Goal: Contribute content: Add original content to the website for others to see

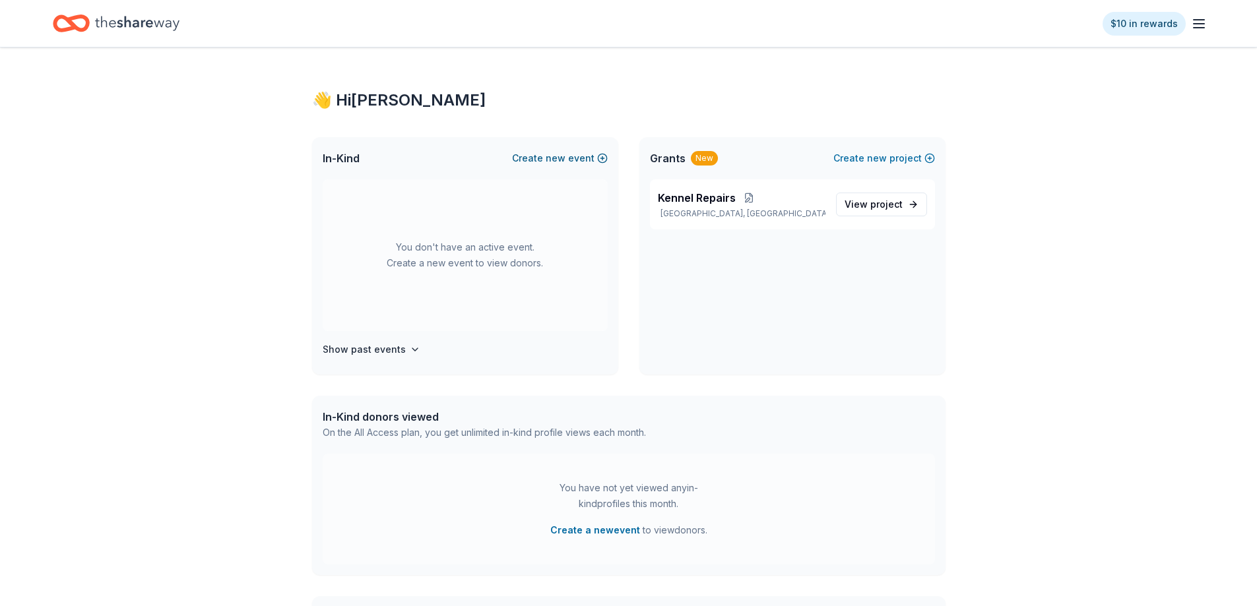
click at [553, 156] on span "new" at bounding box center [556, 158] width 20 height 16
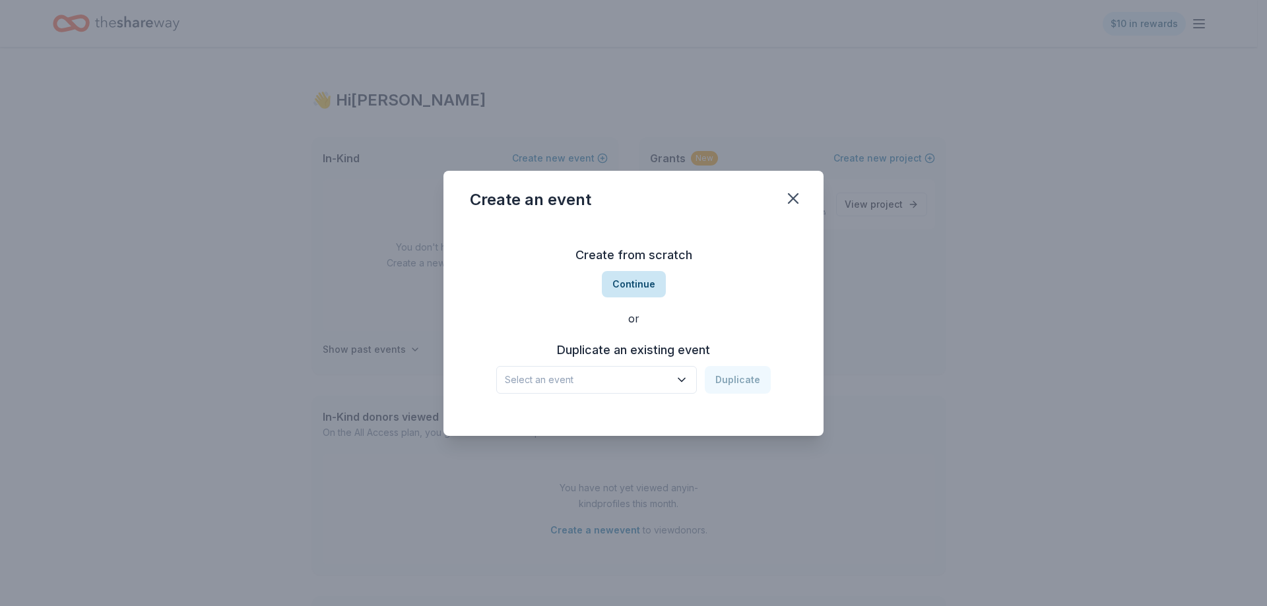
click at [643, 288] on button "Continue" at bounding box center [634, 284] width 64 height 26
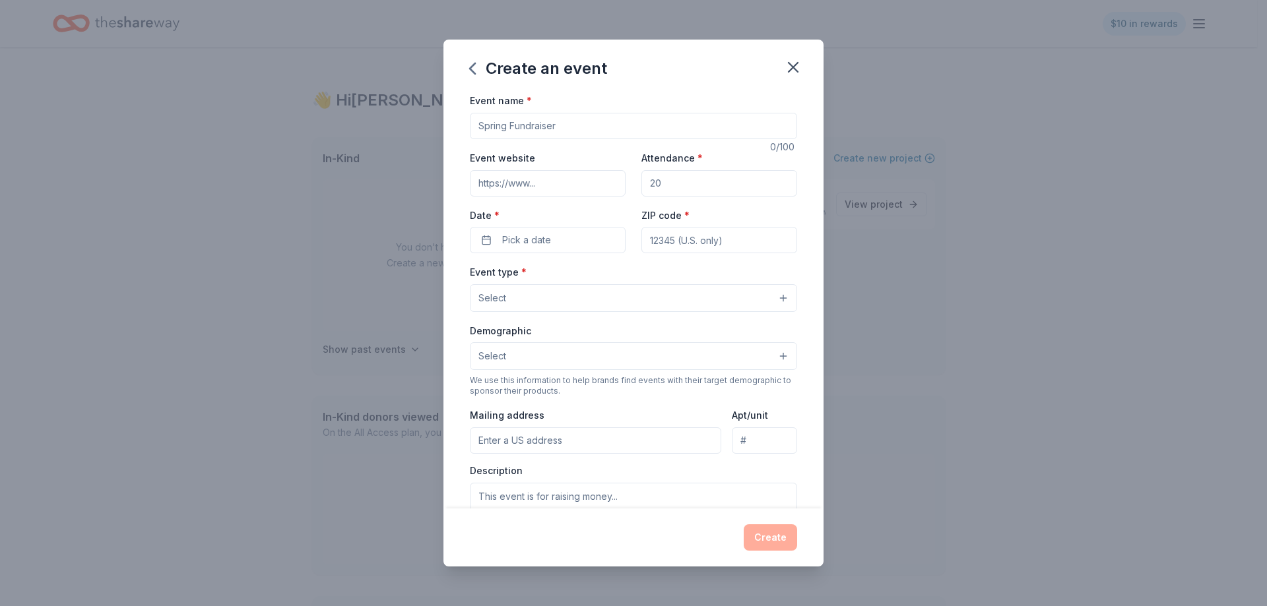
click at [539, 122] on input "Event name *" at bounding box center [633, 126] width 327 height 26
type input "Hometown Heroes Tractor Supply"
paste input "https://tsceventpartners.com/events/signup/28"
type input "https://tsceventpartners.com/events/signup/28"
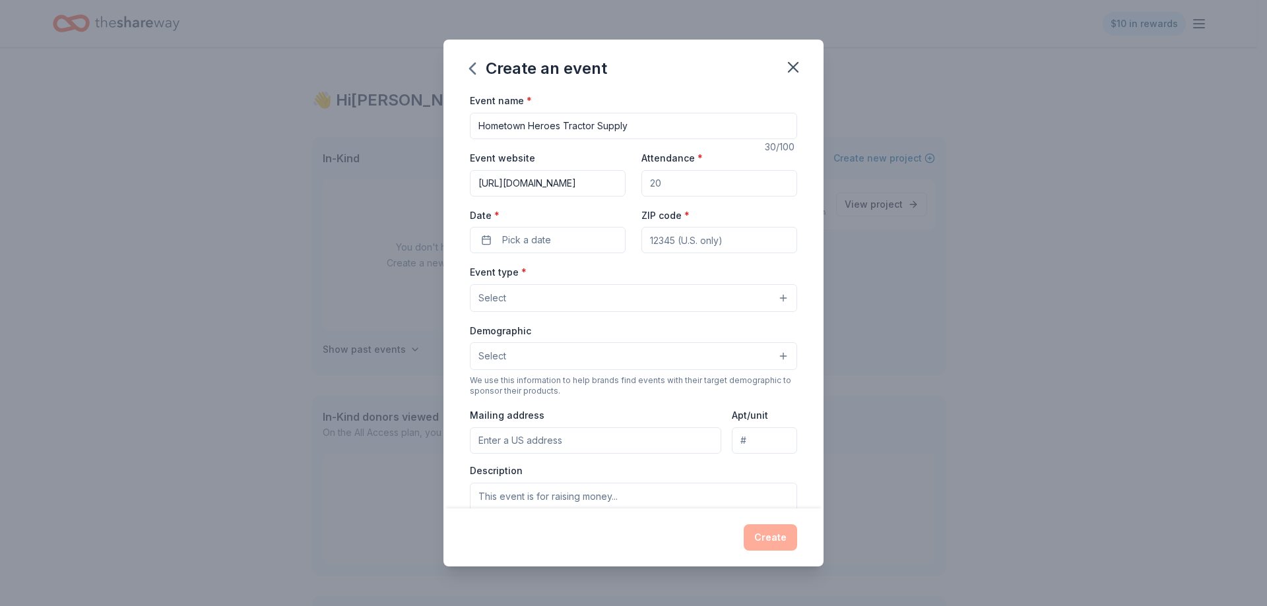
scroll to position [0, 0]
type input "3"
type input "50"
click at [524, 241] on span "Pick a date" at bounding box center [526, 240] width 49 height 16
click at [613, 274] on button "Go to next month" at bounding box center [616, 275] width 18 height 18
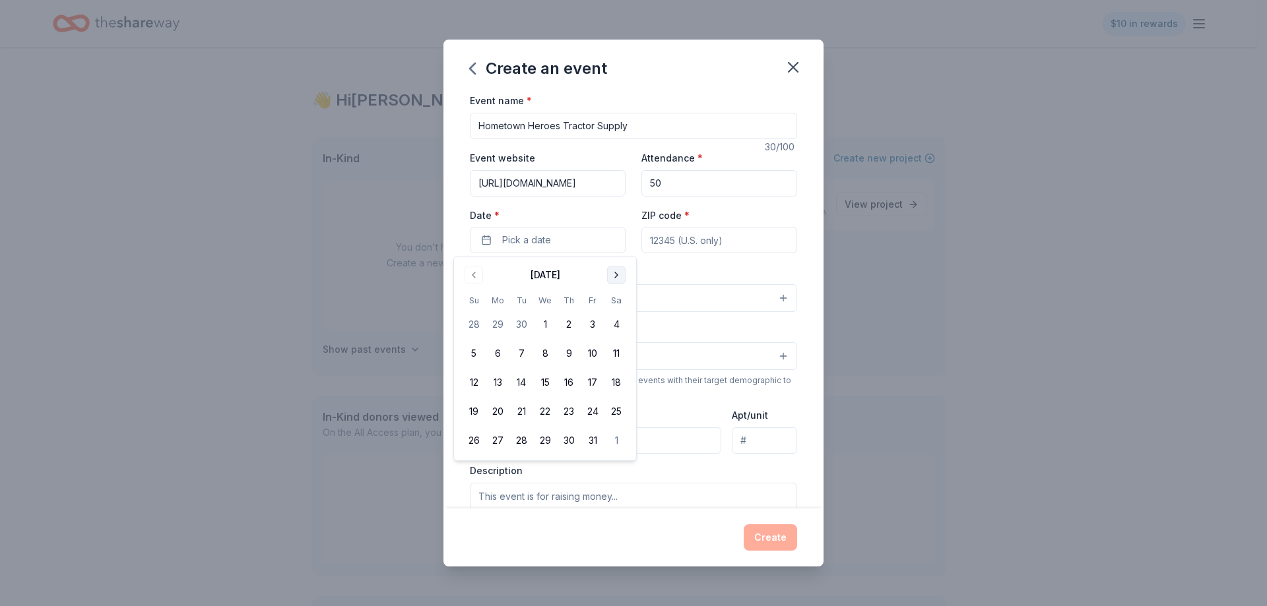
click at [613, 274] on button "Go to next month" at bounding box center [616, 275] width 18 height 18
click at [617, 322] on button "1" at bounding box center [616, 325] width 24 height 24
click at [681, 238] on input "ZIP code *" at bounding box center [719, 240] width 156 height 26
paste input "47715"
type input "47715"
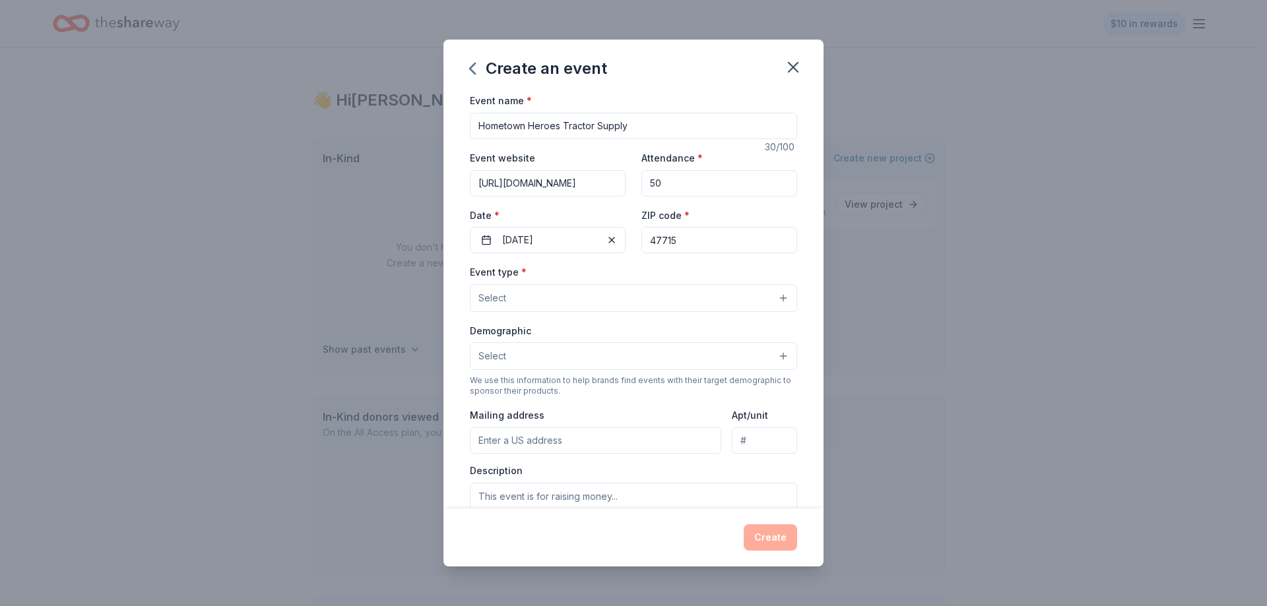
click at [637, 297] on button "Select" at bounding box center [633, 298] width 327 height 28
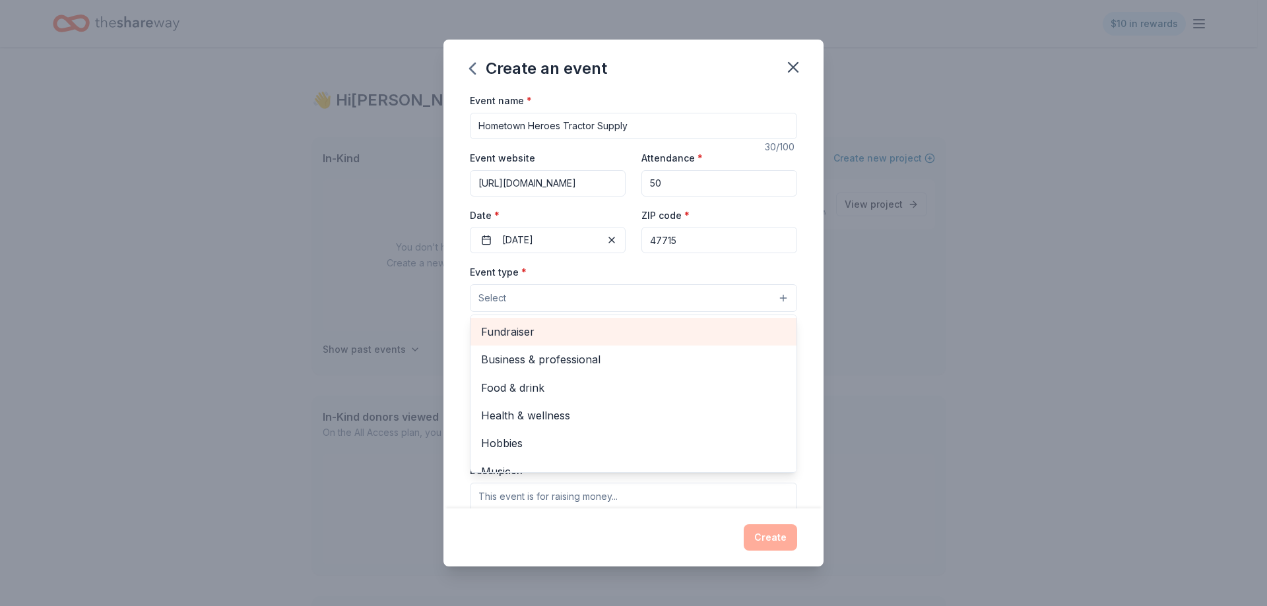
click at [563, 325] on span "Fundraiser" at bounding box center [633, 331] width 305 height 17
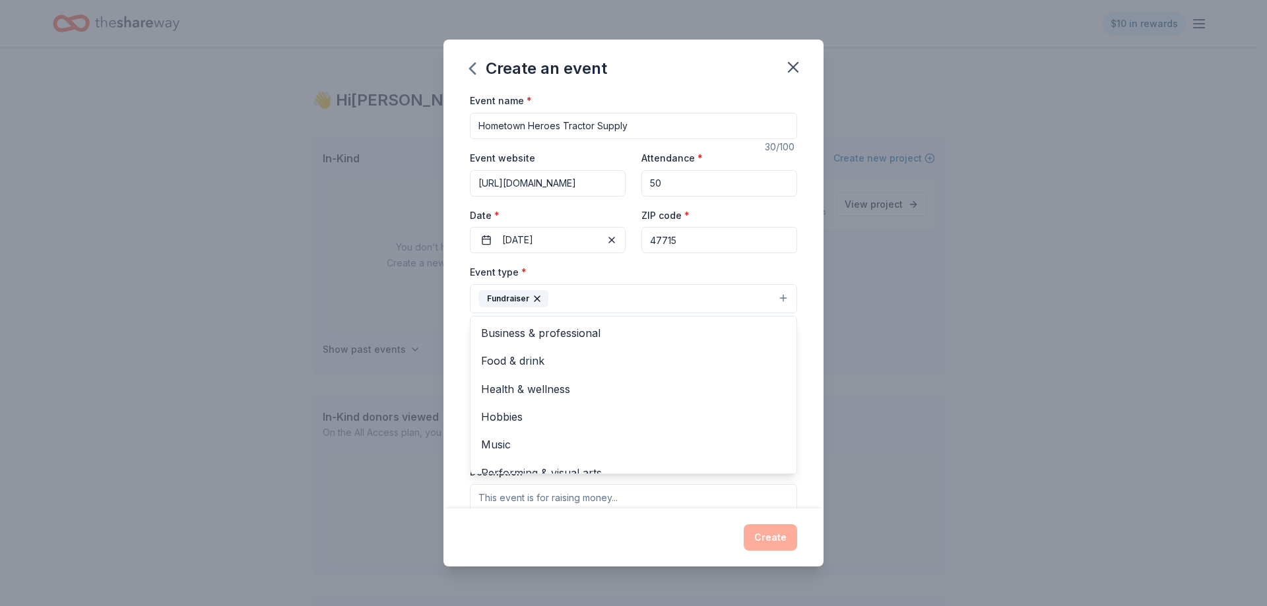
click at [773, 271] on div "Event type * Fundraiser Business & professional Food & drink Health & wellness …" at bounding box center [633, 288] width 327 height 49
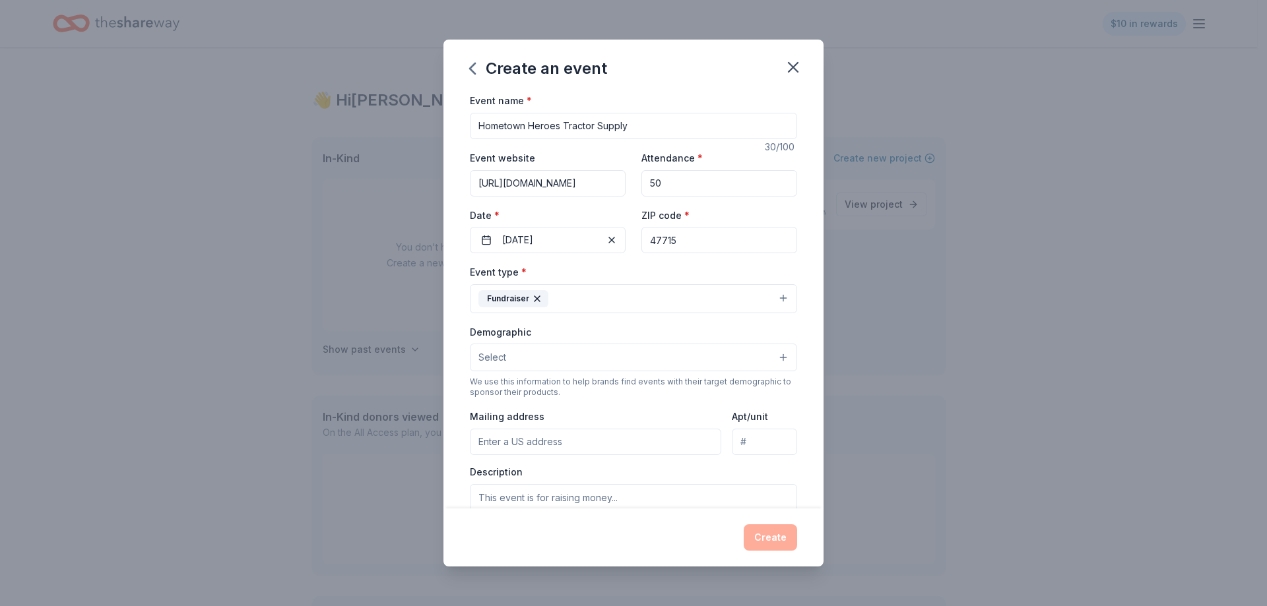
click at [636, 347] on button "Select" at bounding box center [633, 358] width 327 height 28
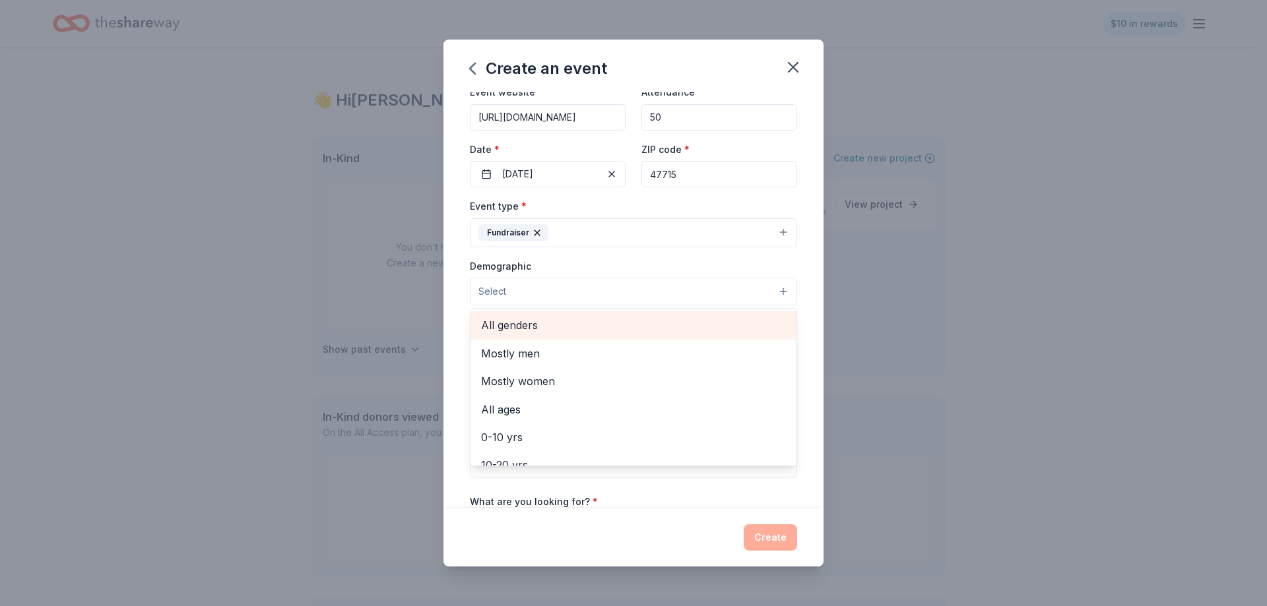
click at [561, 331] on span "All genders" at bounding box center [633, 325] width 305 height 17
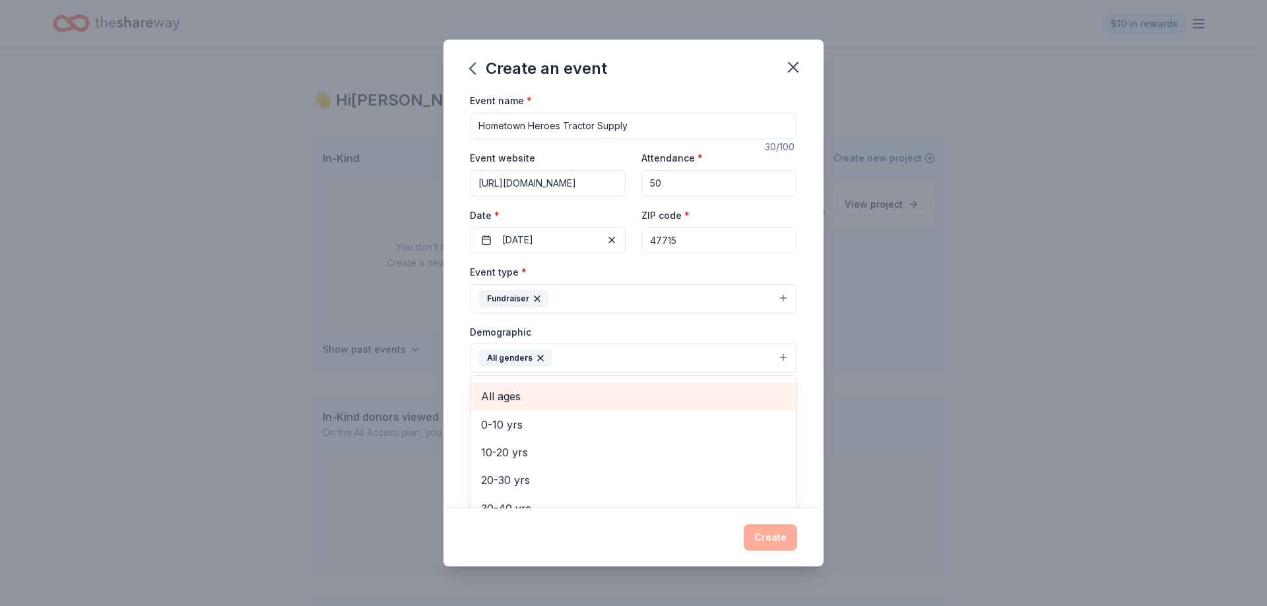
click at [596, 402] on span "All ages" at bounding box center [633, 396] width 305 height 17
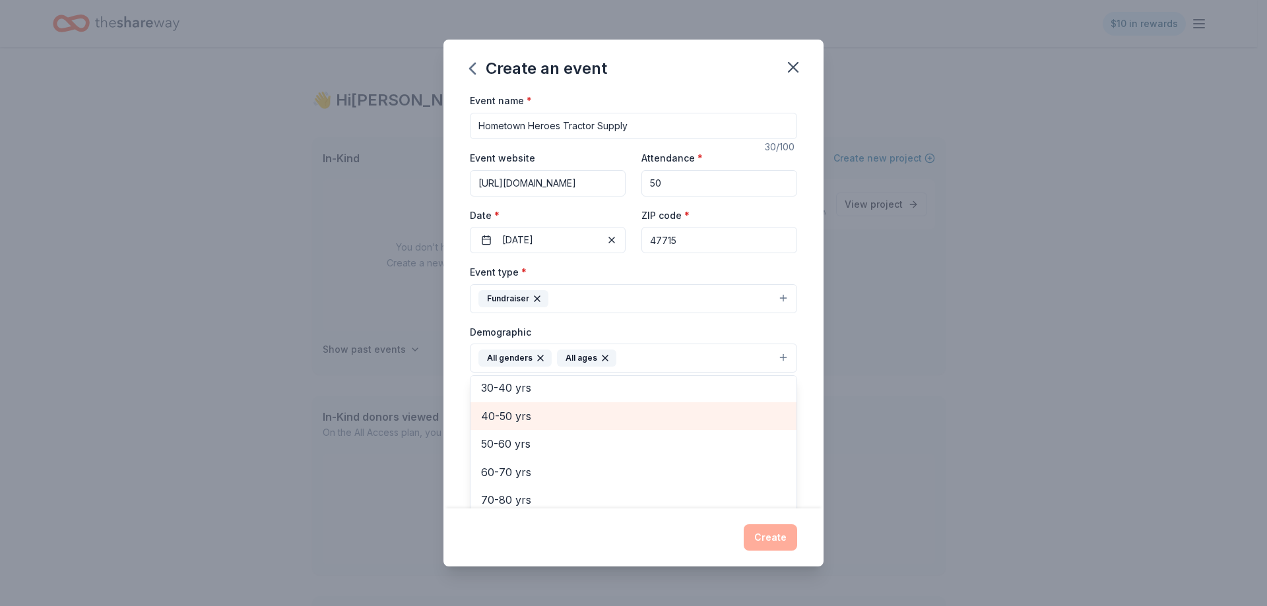
scroll to position [156, 0]
click at [708, 352] on button "All genders All ages" at bounding box center [633, 358] width 327 height 29
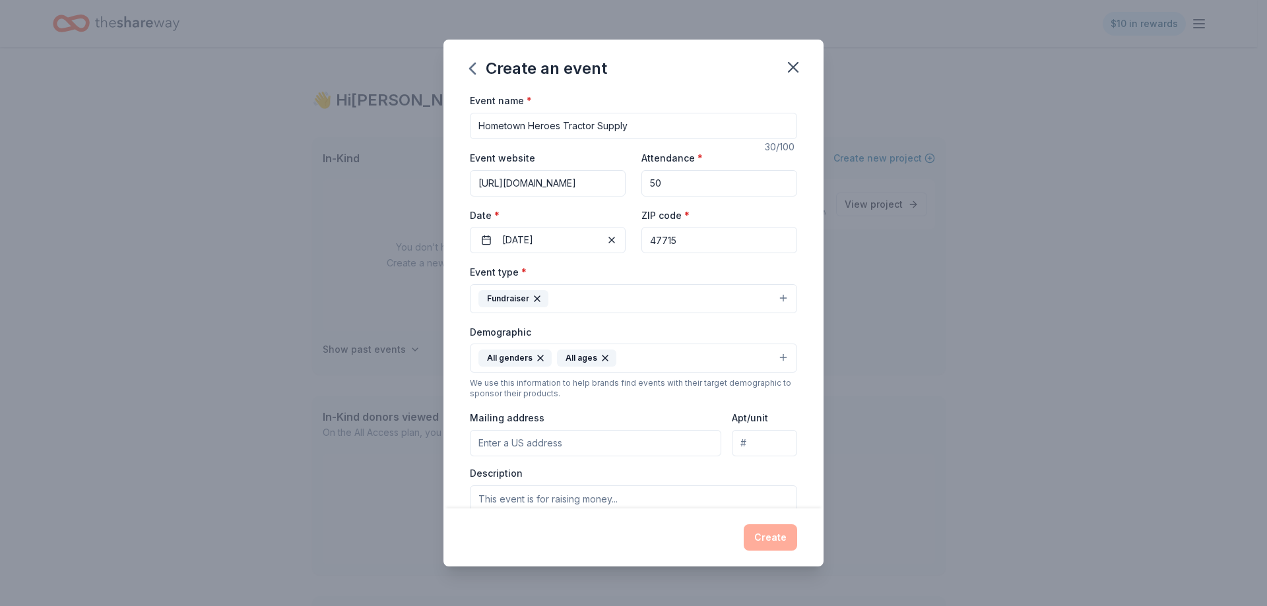
click at [676, 354] on button "All genders All ages" at bounding box center [633, 358] width 327 height 29
click at [737, 327] on div "Demographic All genders All ages Mostly men Mostly women 0-10 yrs 10-20 yrs 20-…" at bounding box center [633, 348] width 327 height 49
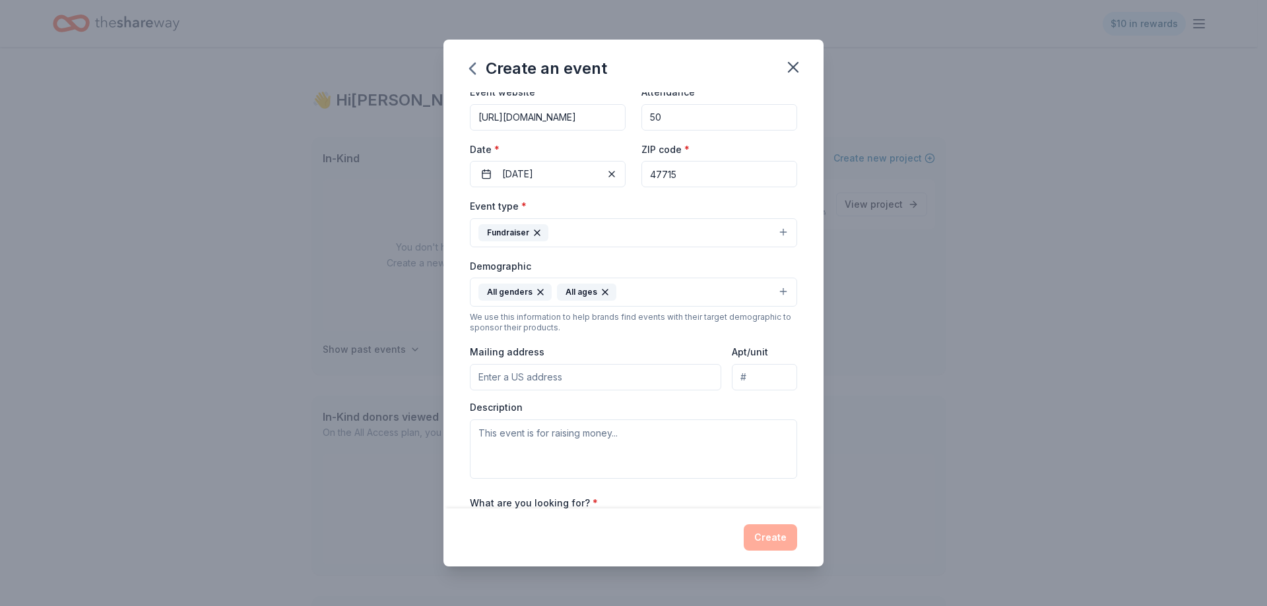
scroll to position [132, 0]
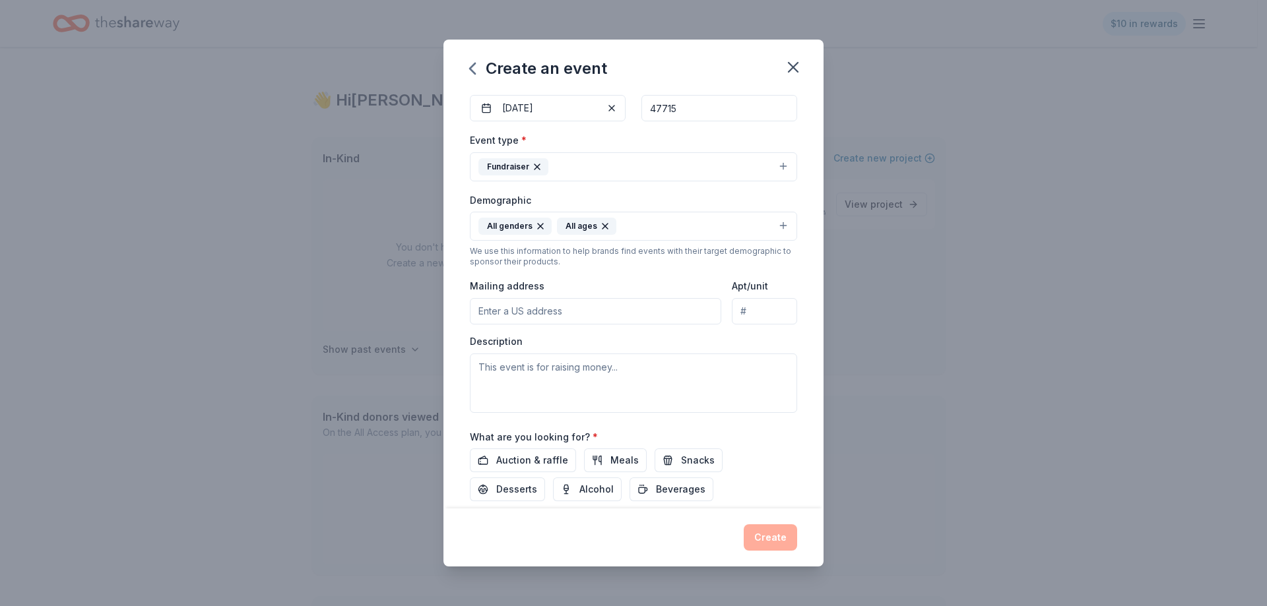
click at [540, 314] on input "Mailing address" at bounding box center [595, 311] width 251 height 26
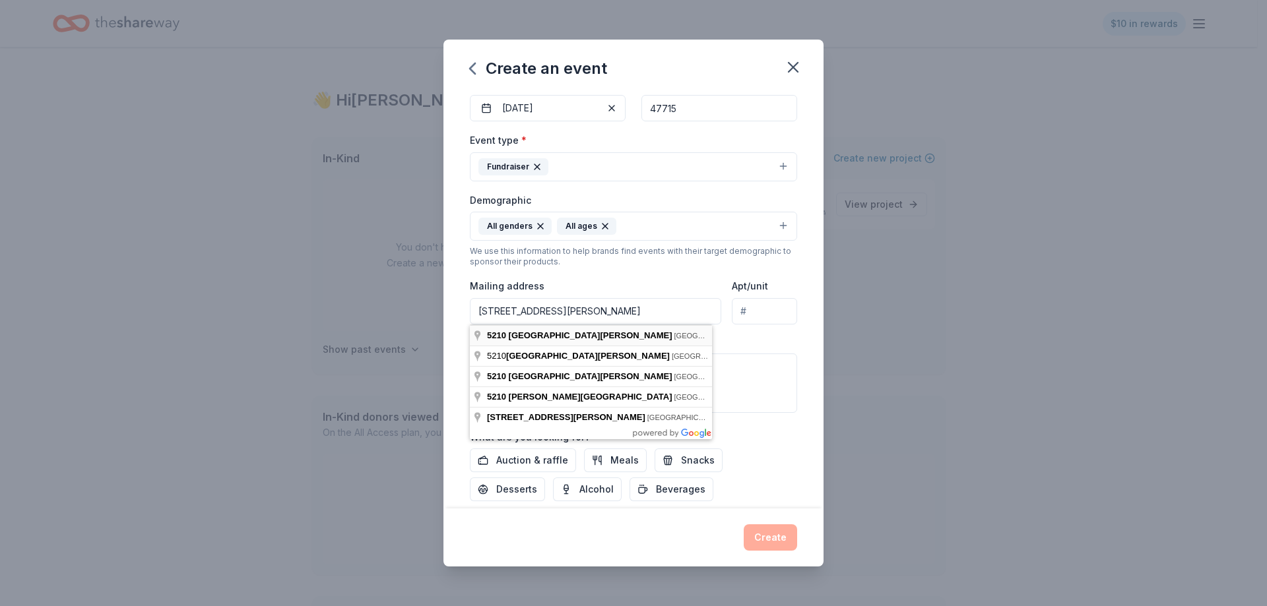
type input "5210 East Morgan Avenue, Evansville, IN, 47715"
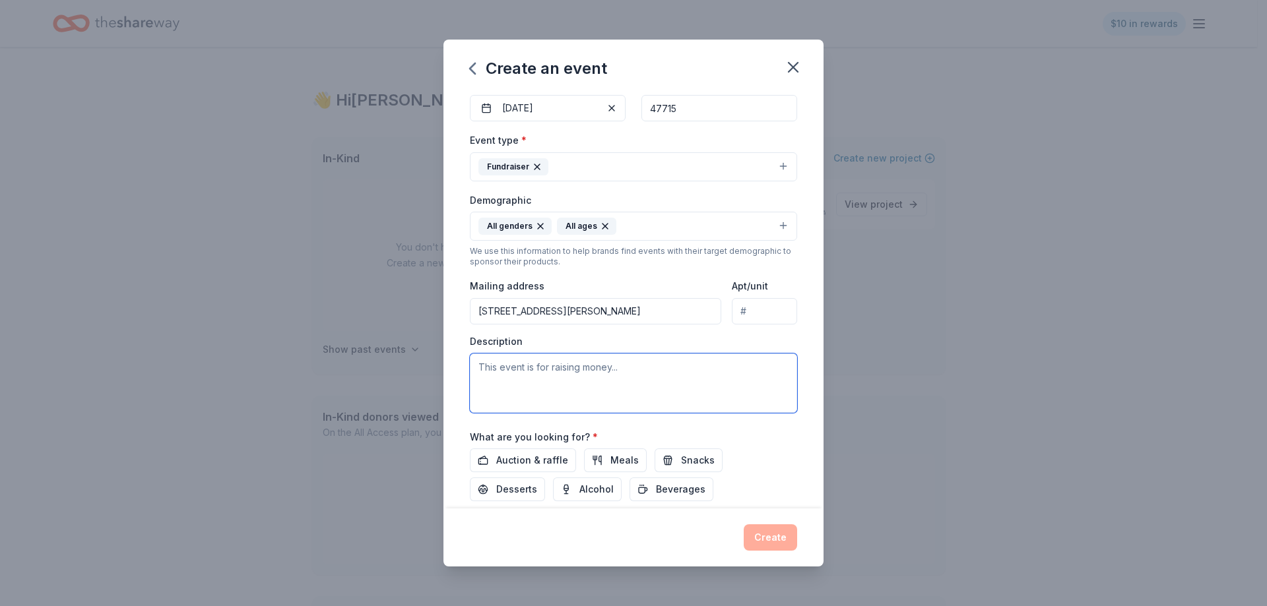
click at [563, 365] on textarea at bounding box center [633, 383] width 327 height 59
click at [512, 382] on textarea "Tractor Supply is hosting a Hometown Heroes event to honor local veterans and f…" at bounding box center [633, 383] width 327 height 59
click at [516, 377] on textarea "Tractor Supply is hosting a Hometown Heroes event to honor local veterans and f…" at bounding box center [633, 383] width 327 height 59
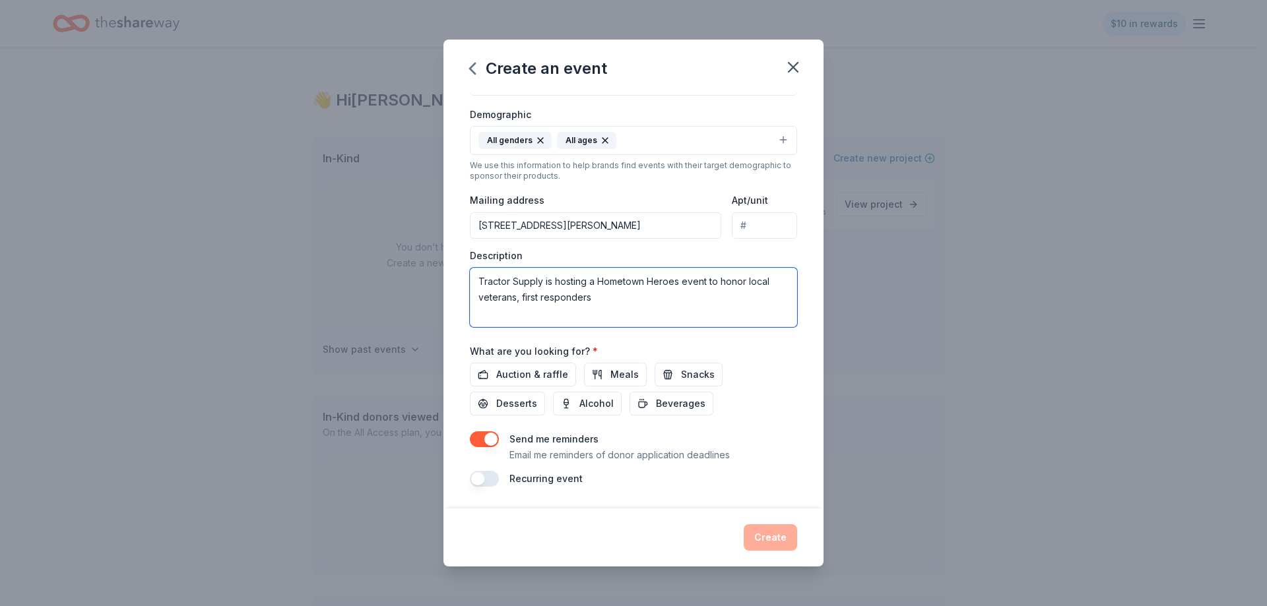
click at [602, 298] on textarea "Tractor Supply is hosting a Hometown Heroes event to honor local veterans, firs…" at bounding box center [633, 297] width 327 height 59
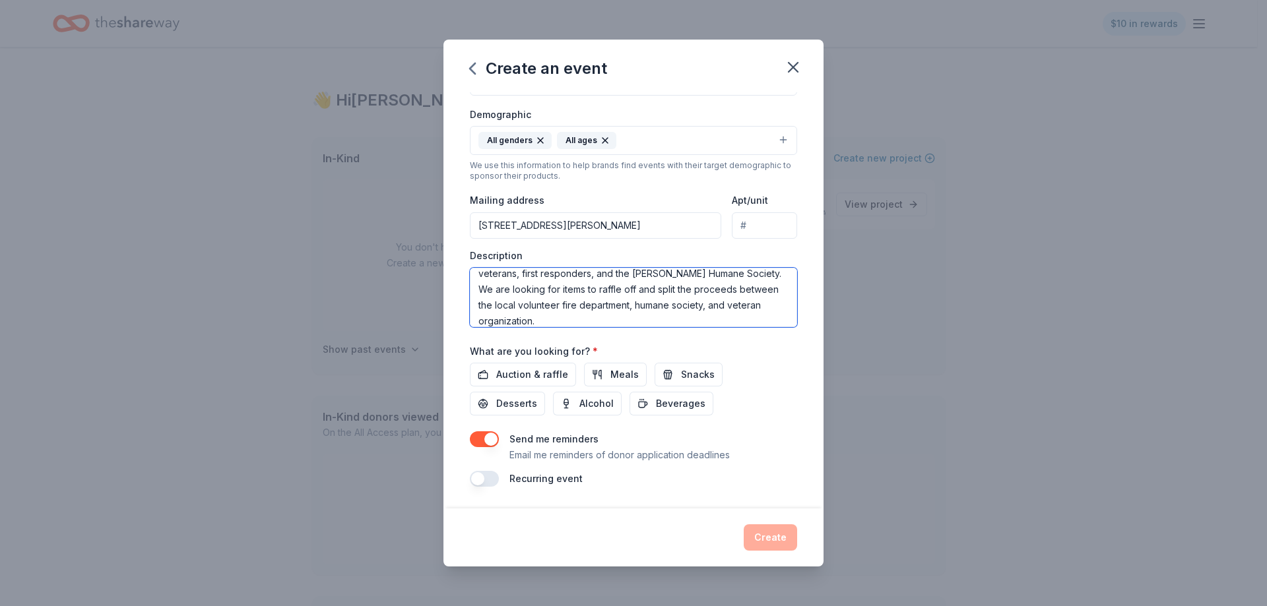
scroll to position [32, 0]
type textarea "Tractor Supply is hosting a Hometown Heroes event to honor local veterans, firs…"
click at [524, 374] on span "Auction & raffle" at bounding box center [532, 375] width 72 height 16
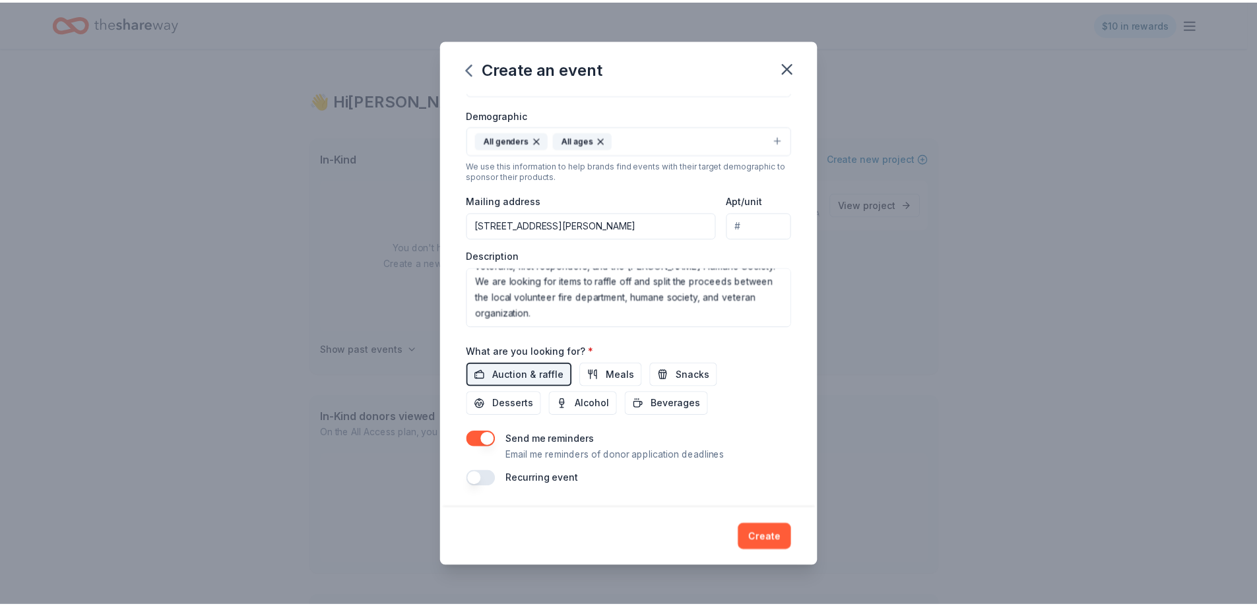
scroll to position [217, 0]
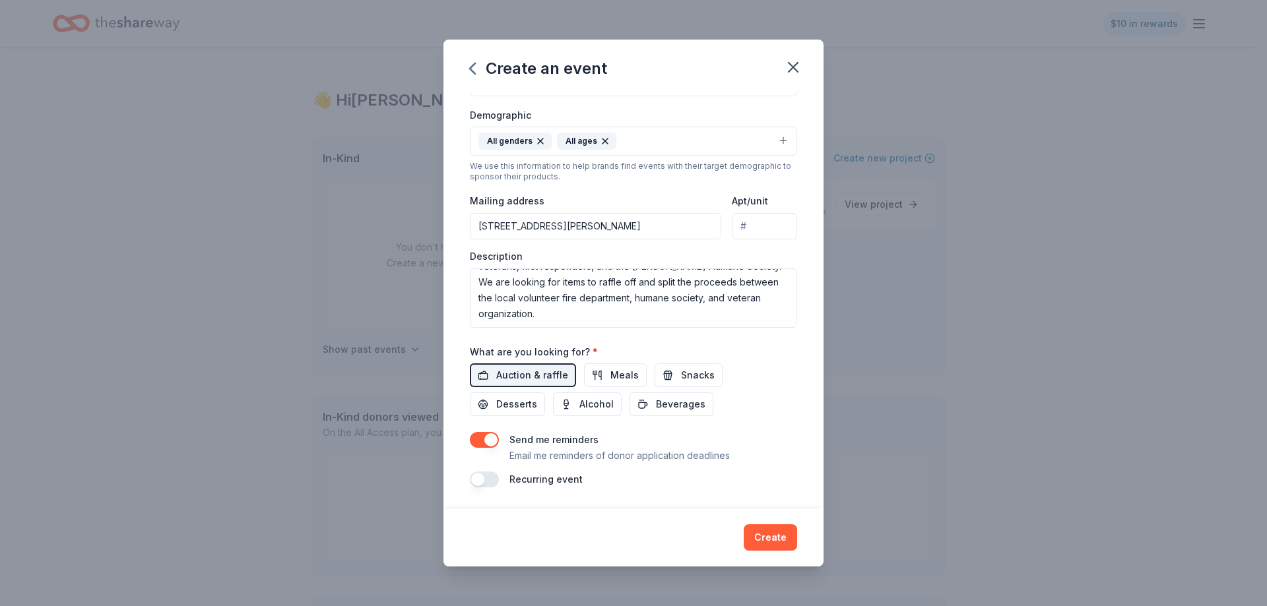
click at [486, 437] on button "button" at bounding box center [484, 440] width 29 height 16
click at [771, 534] on button "Create" at bounding box center [769, 537] width 53 height 26
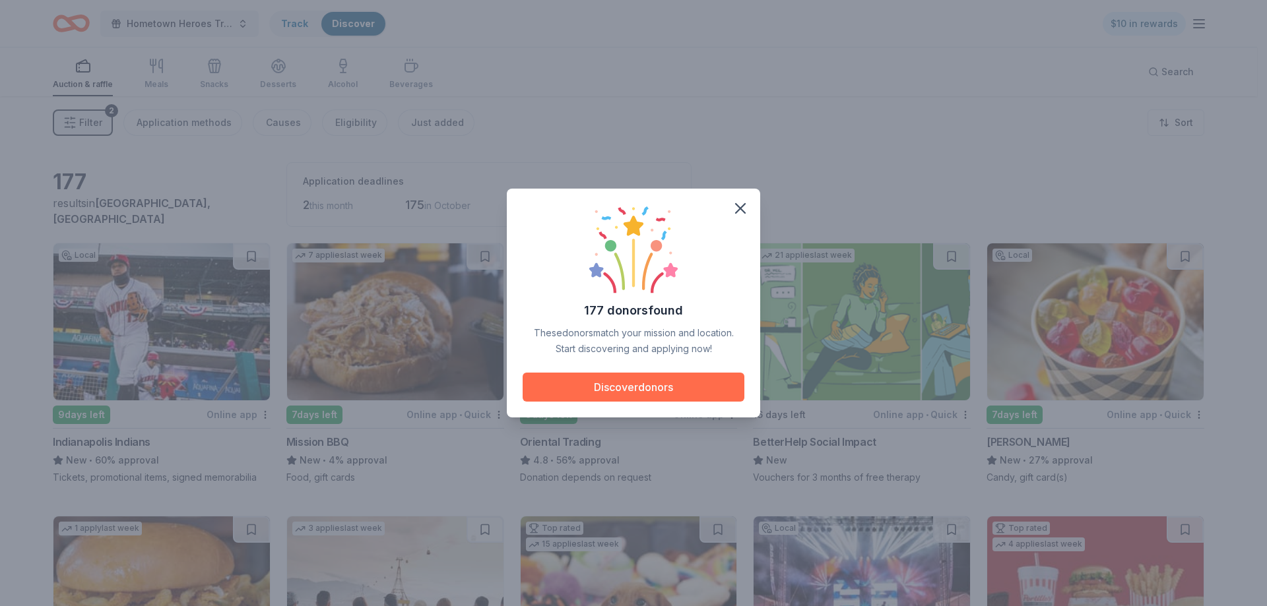
click at [638, 393] on button "Discover donors" at bounding box center [633, 387] width 222 height 29
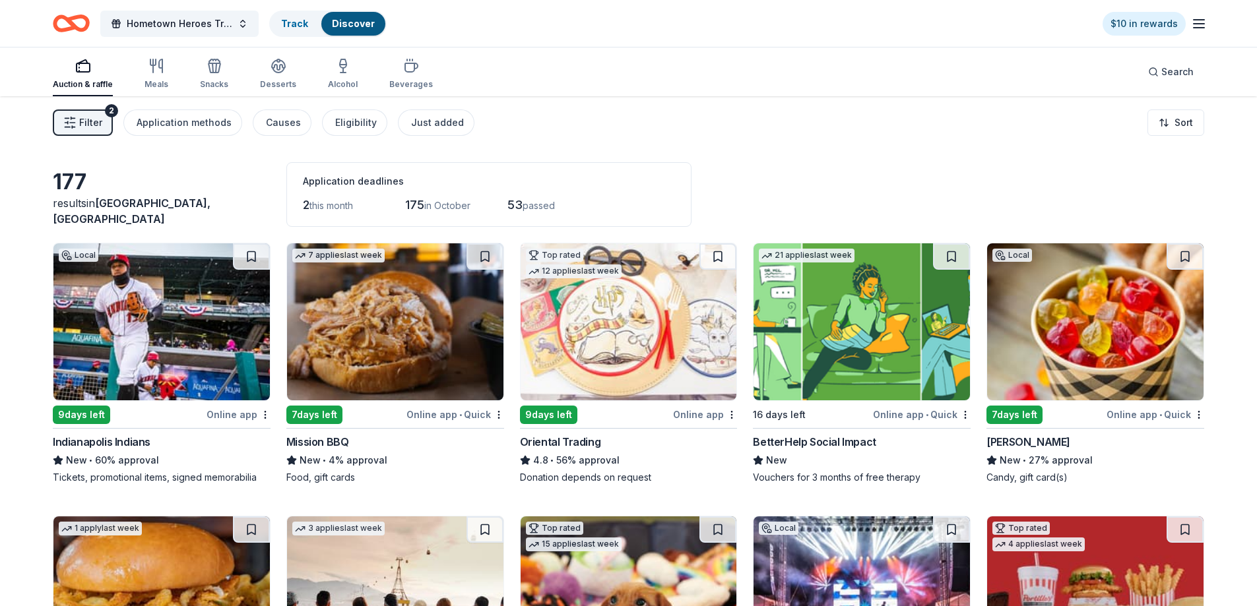
click at [336, 414] on div "7 days left" at bounding box center [314, 415] width 56 height 18
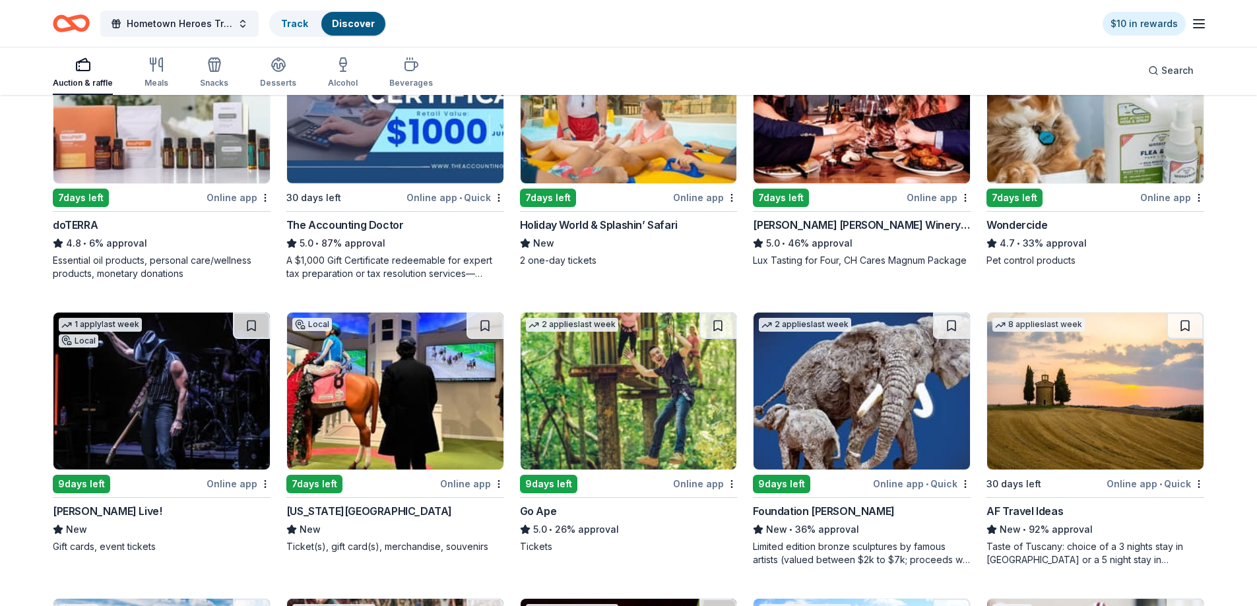
scroll to position [710, 0]
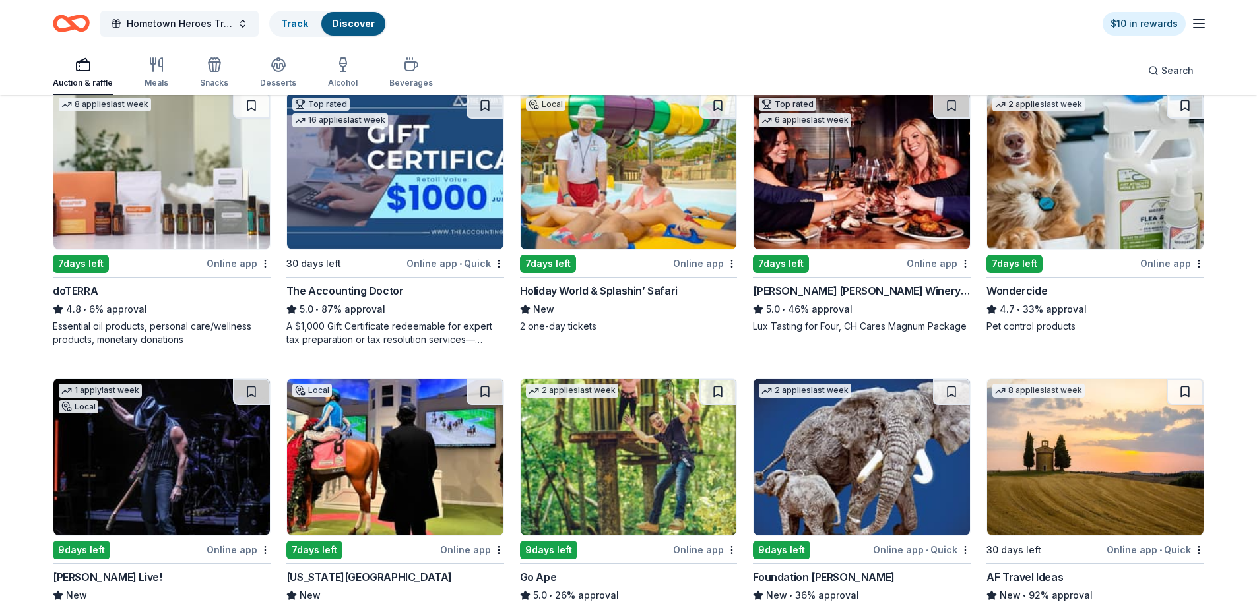
click at [550, 260] on div "7 days left" at bounding box center [548, 264] width 56 height 18
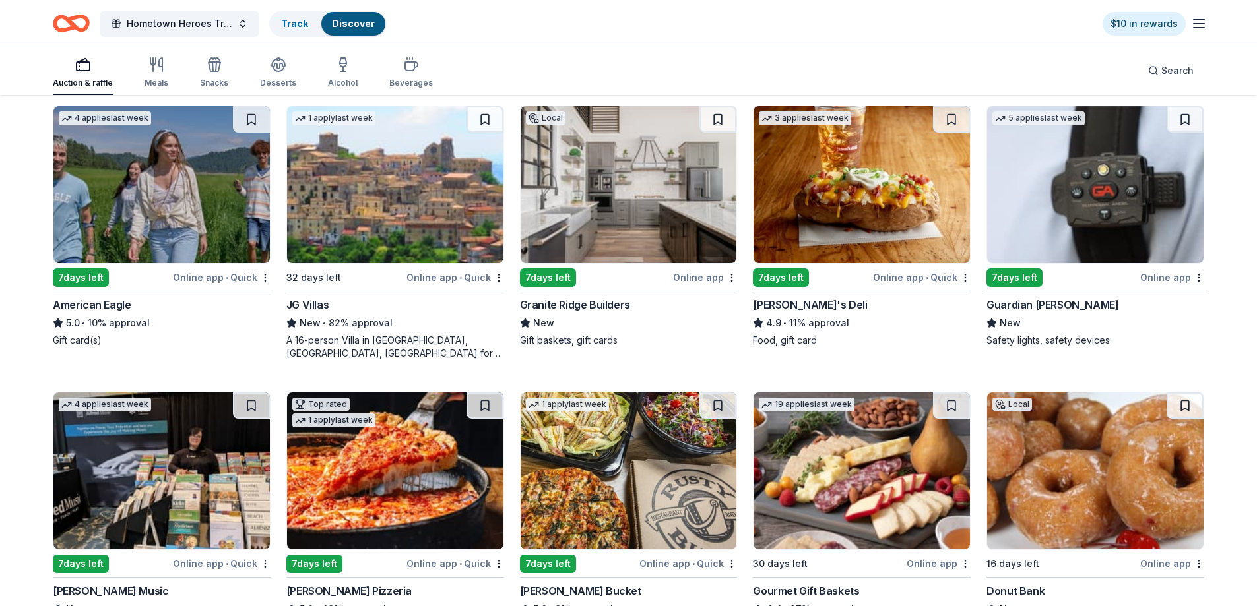
scroll to position [1811, 0]
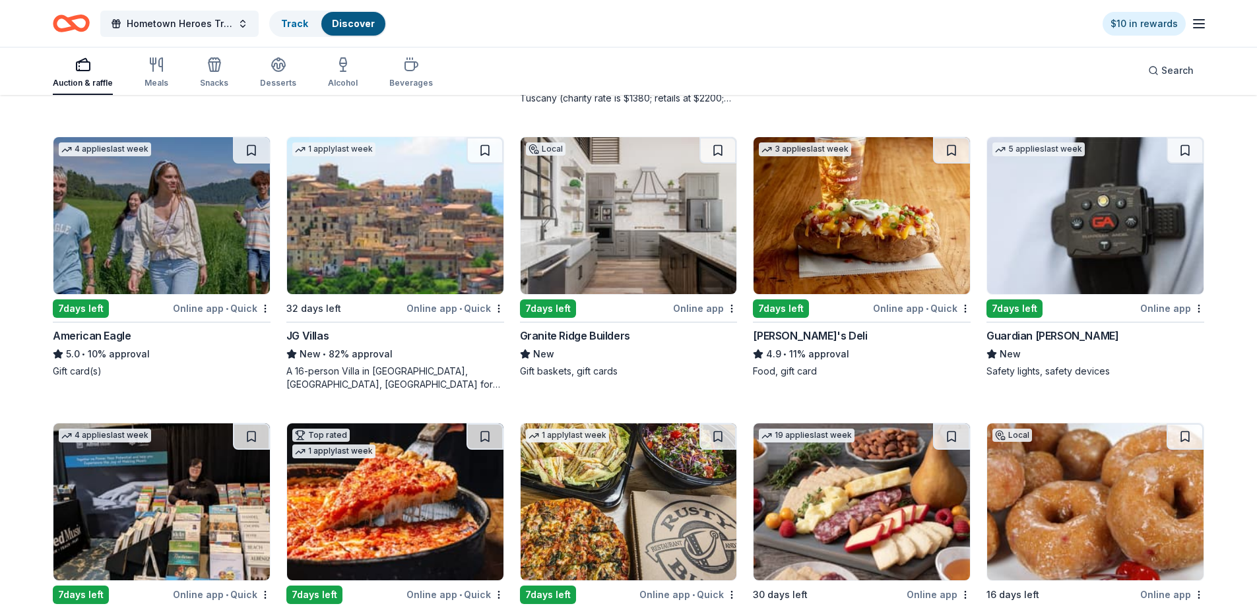
click at [802, 337] on div "[PERSON_NAME]'s Deli" at bounding box center [810, 336] width 114 height 16
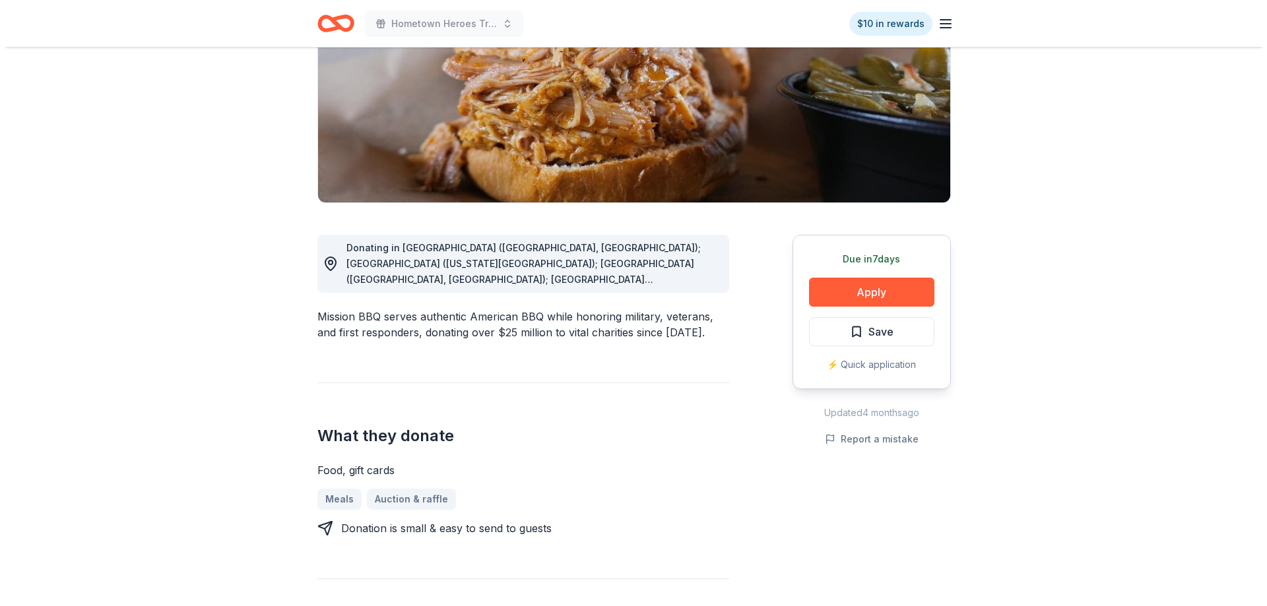
scroll to position [132, 0]
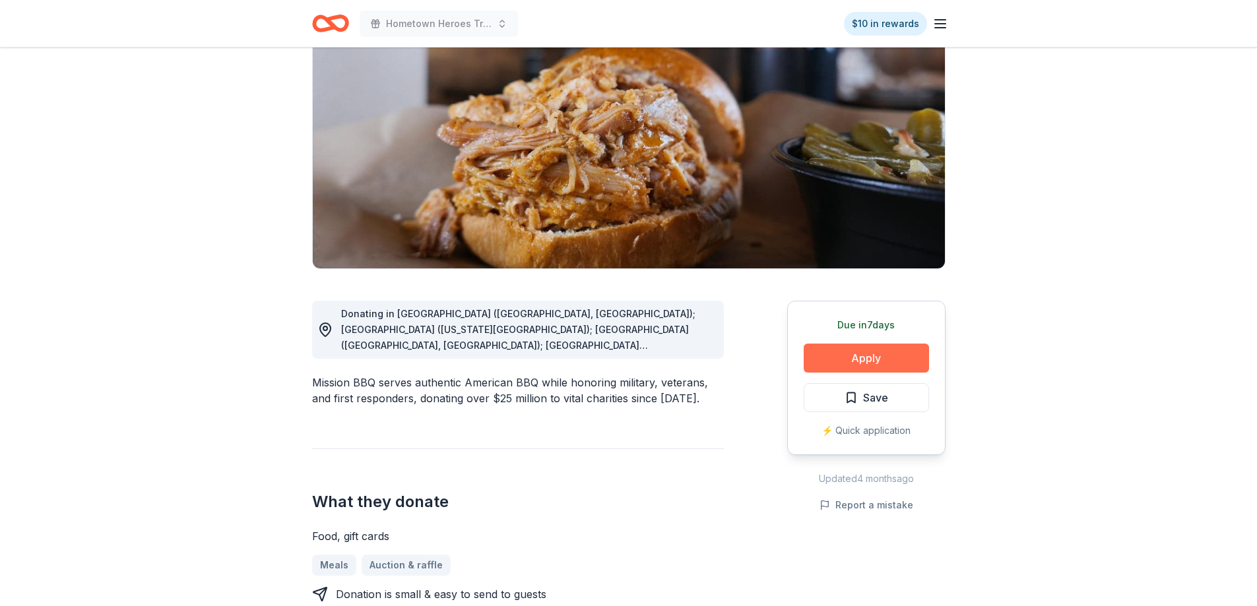
click at [872, 350] on button "Apply" at bounding box center [866, 358] width 125 height 29
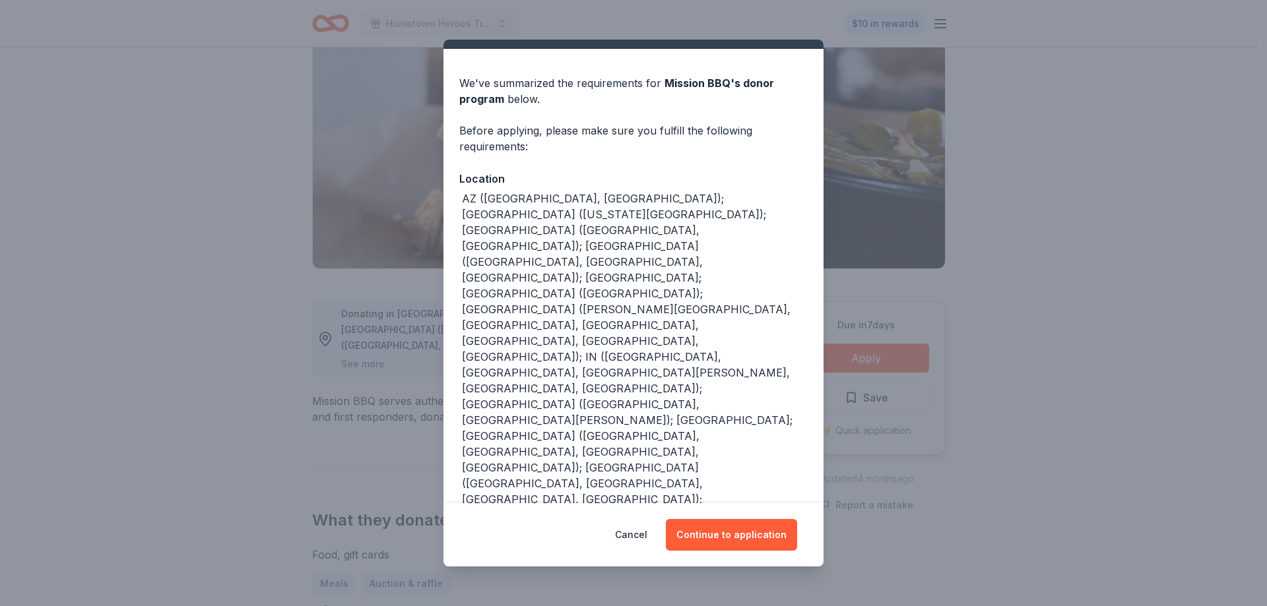
scroll to position [44, 0]
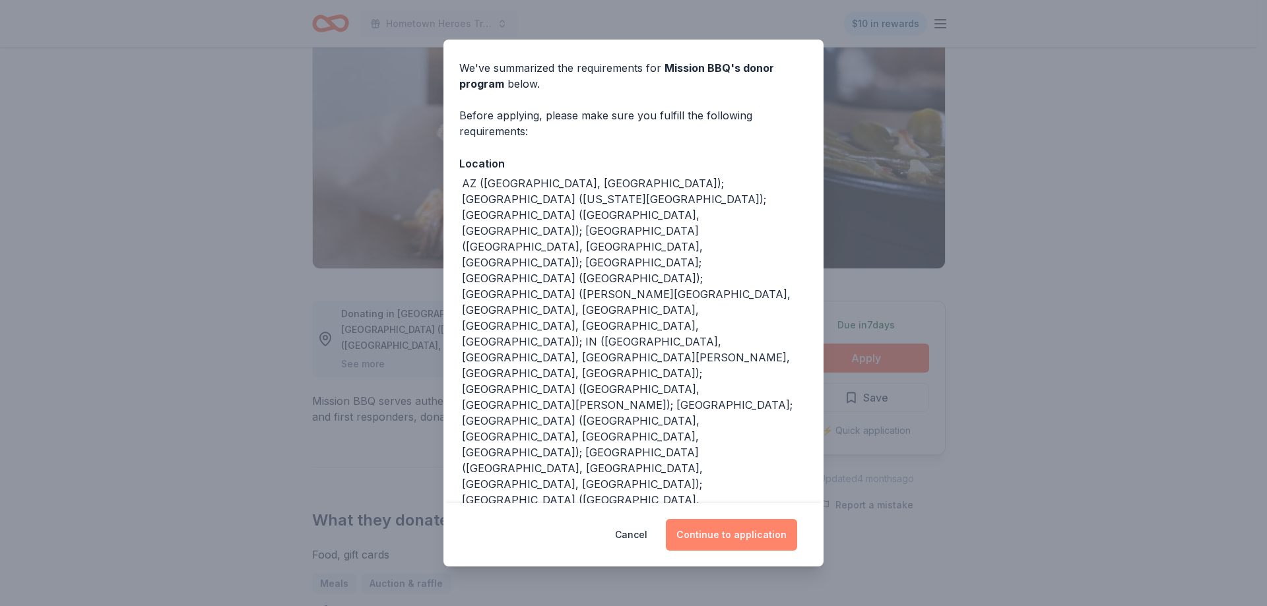
click at [753, 534] on button "Continue to application" at bounding box center [731, 535] width 131 height 32
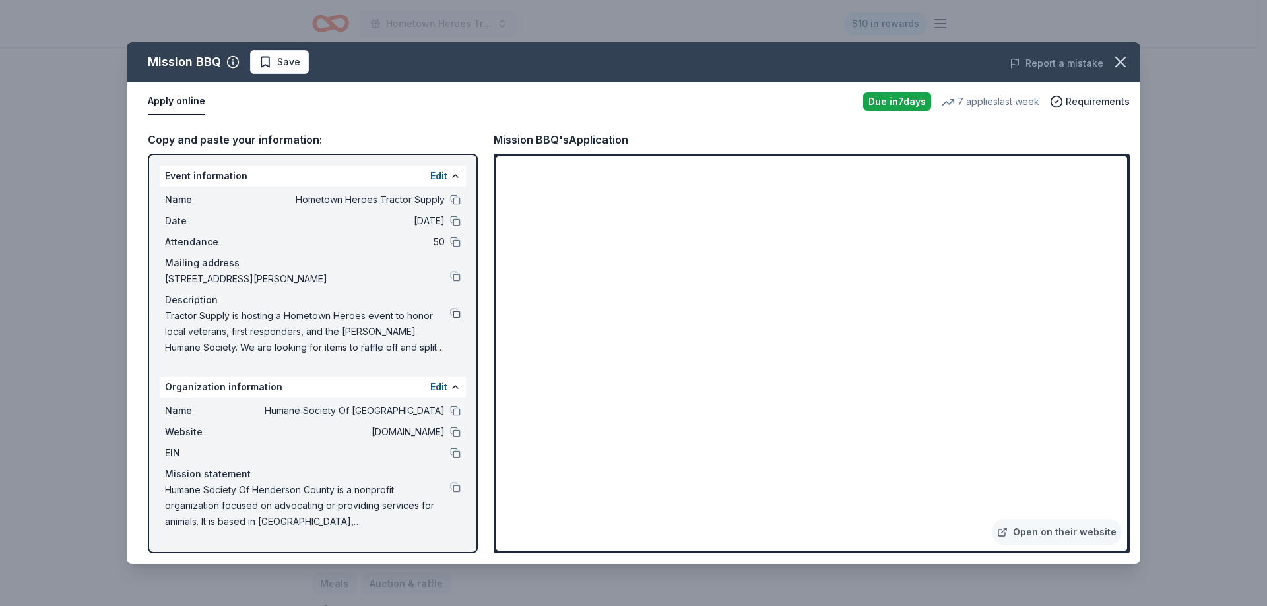
click at [455, 313] on button at bounding box center [455, 313] width 11 height 11
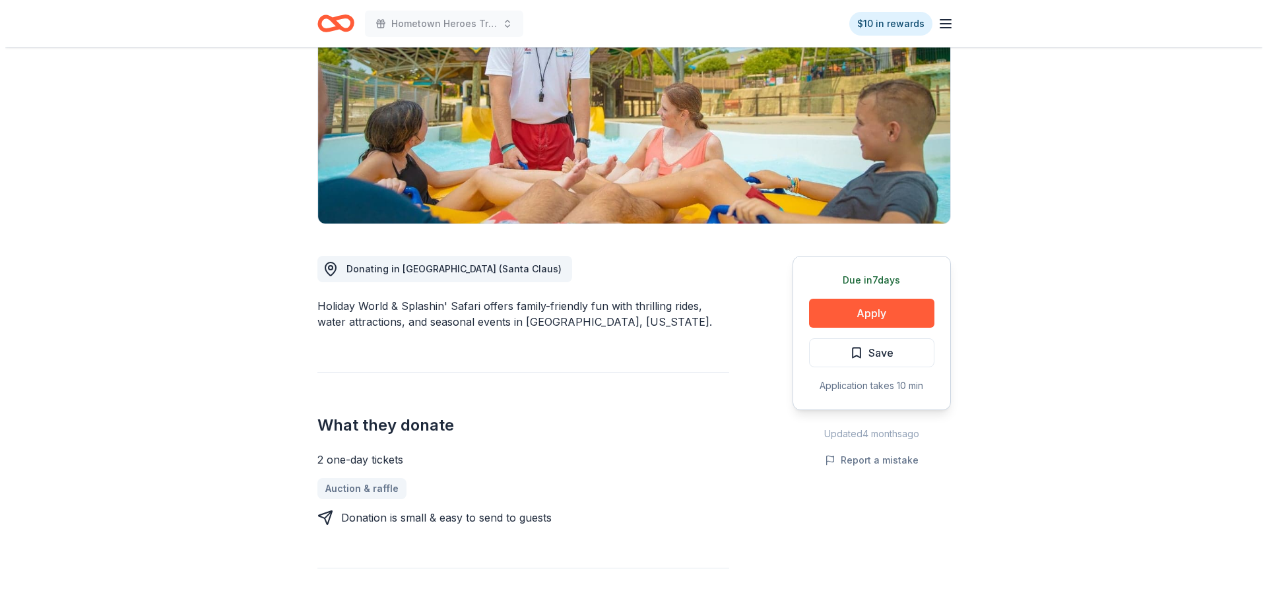
scroll to position [198, 0]
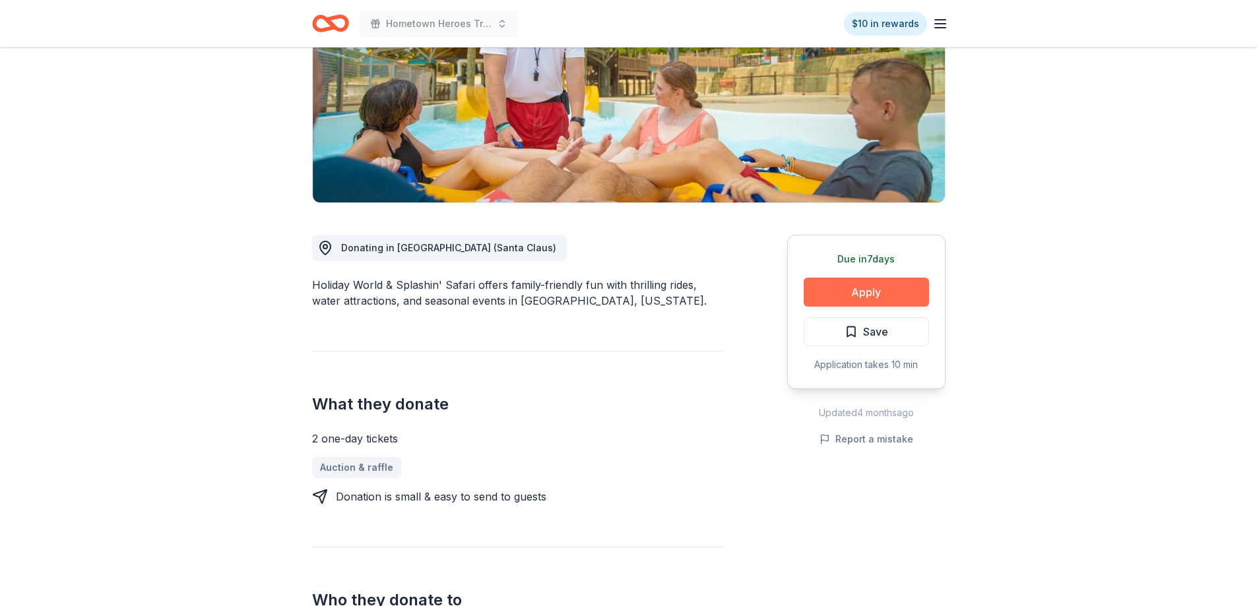
click at [829, 297] on button "Apply" at bounding box center [866, 292] width 125 height 29
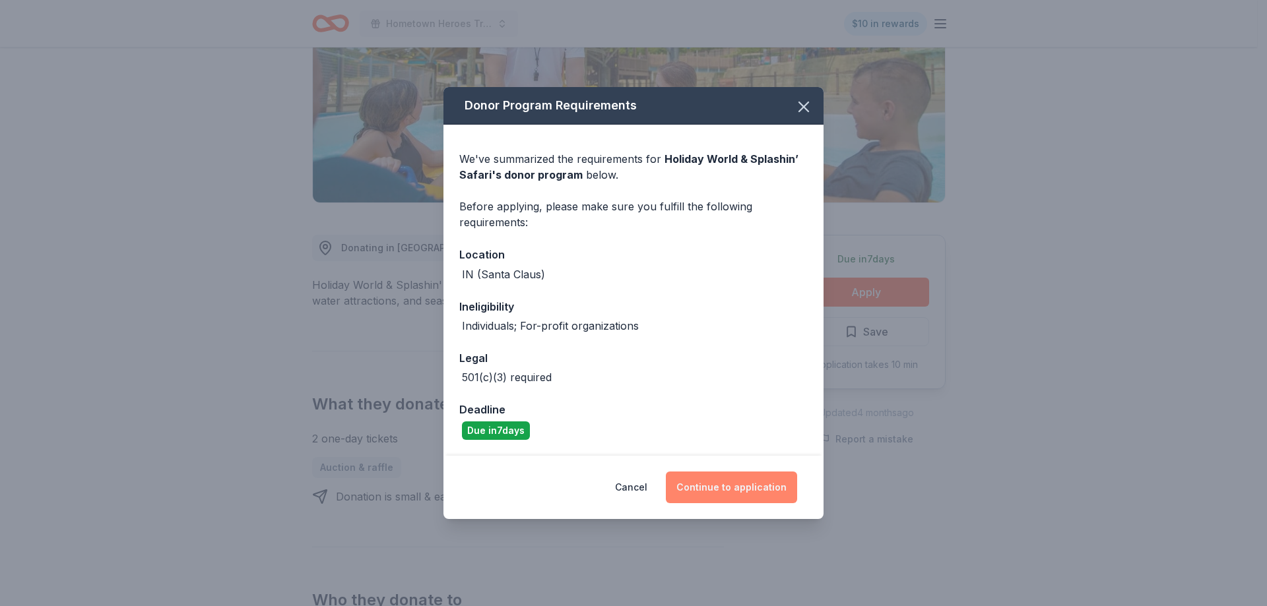
click at [713, 485] on button "Continue to application" at bounding box center [731, 488] width 131 height 32
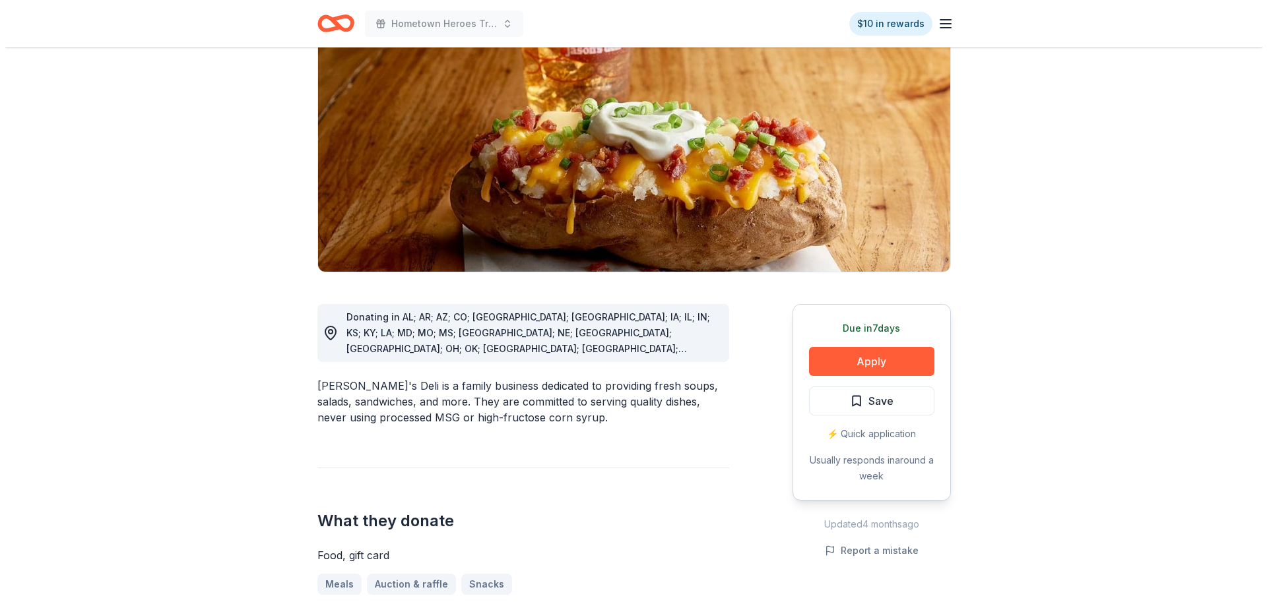
scroll to position [132, 0]
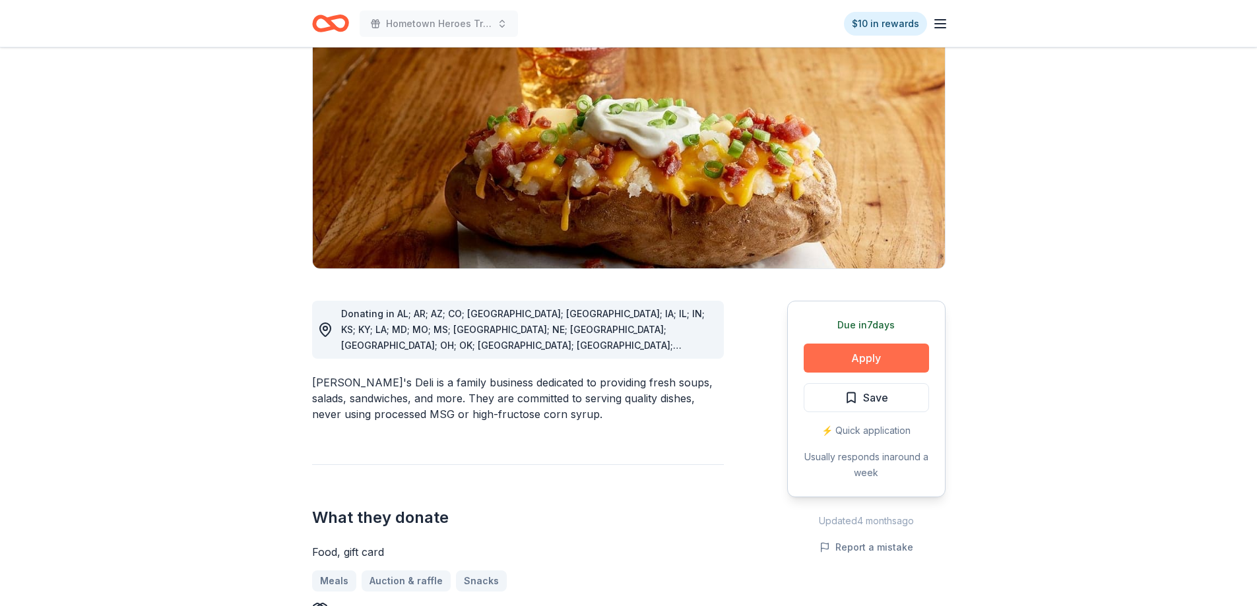
click at [842, 350] on button "Apply" at bounding box center [866, 358] width 125 height 29
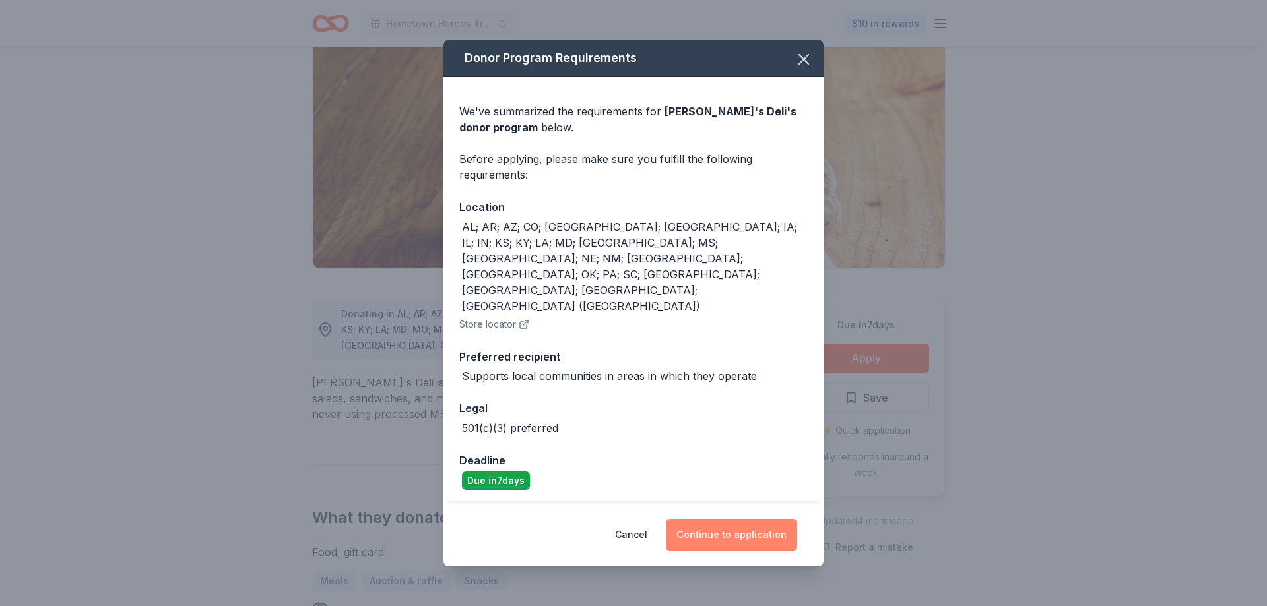
click at [762, 519] on button "Continue to application" at bounding box center [731, 535] width 131 height 32
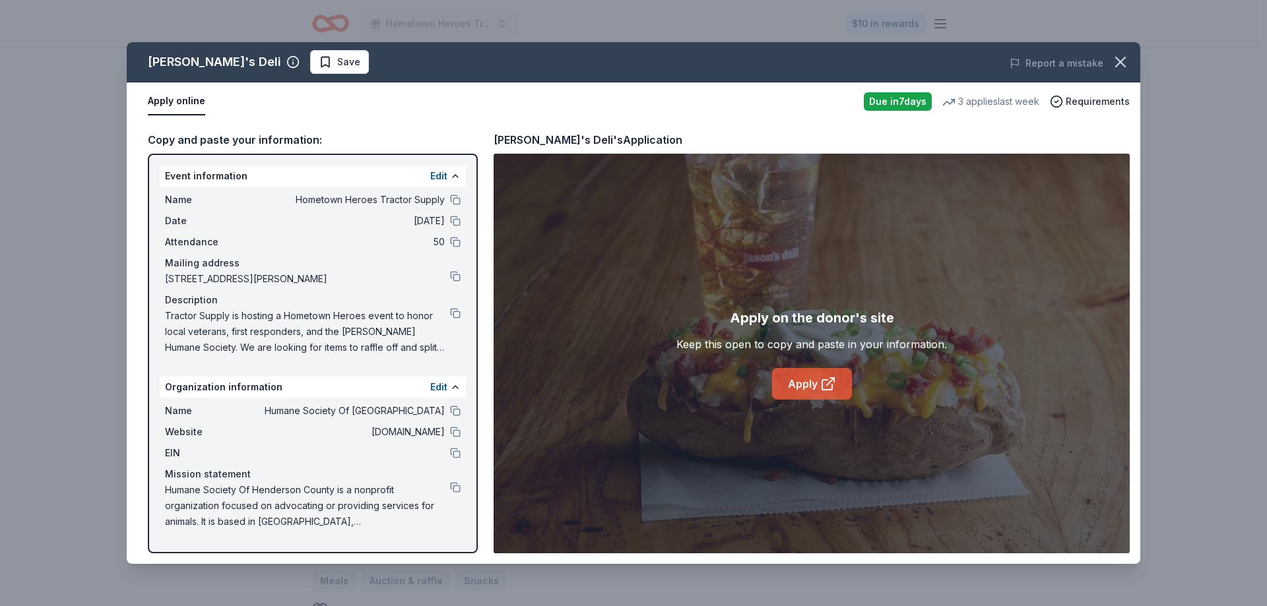
click at [790, 379] on link "Apply" at bounding box center [812, 384] width 80 height 32
